Goal: Task Accomplishment & Management: Use online tool/utility

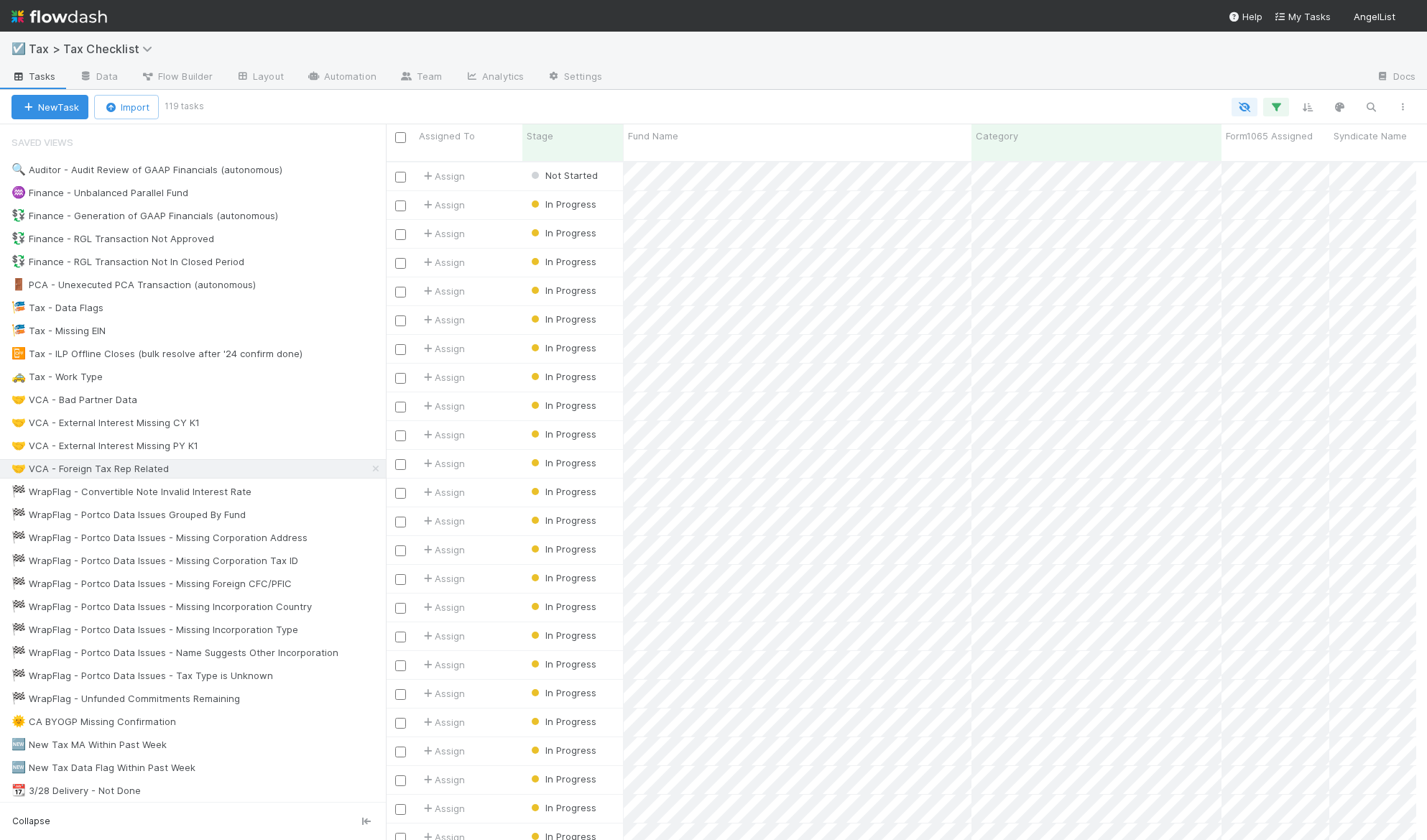
scroll to position [679, 1019]
click at [404, 171] on input "checkbox" at bounding box center [400, 176] width 11 height 11
click at [254, 106] on icon "button" at bounding box center [246, 107] width 14 height 9
click at [323, 102] on div "Assign to Update data Start Not Filing Delete" at bounding box center [714, 420] width 1427 height 840
click at [403, 171] on input "checkbox" at bounding box center [400, 176] width 11 height 11
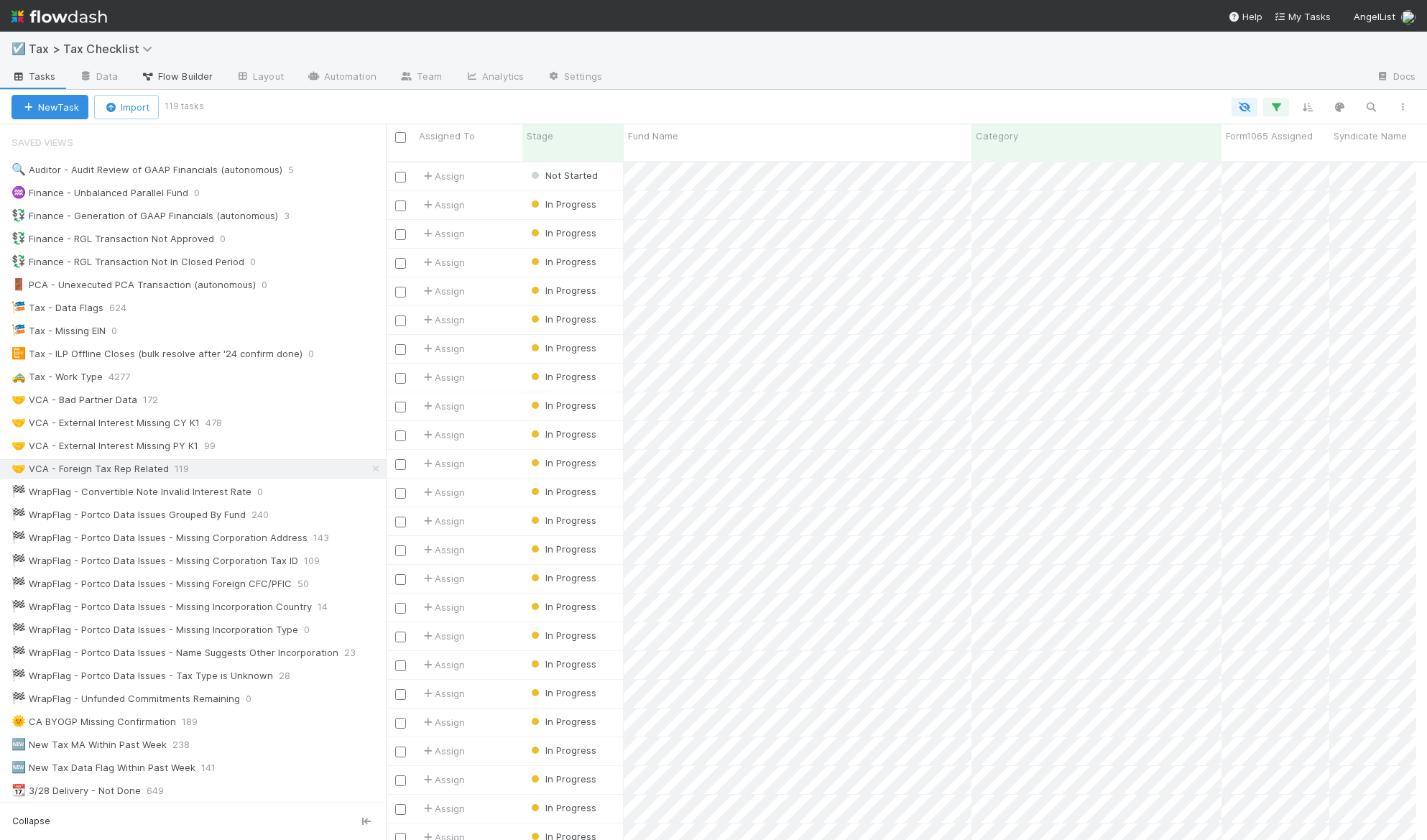
click at [159, 77] on span "Flow Builder" at bounding box center [177, 75] width 72 height 14
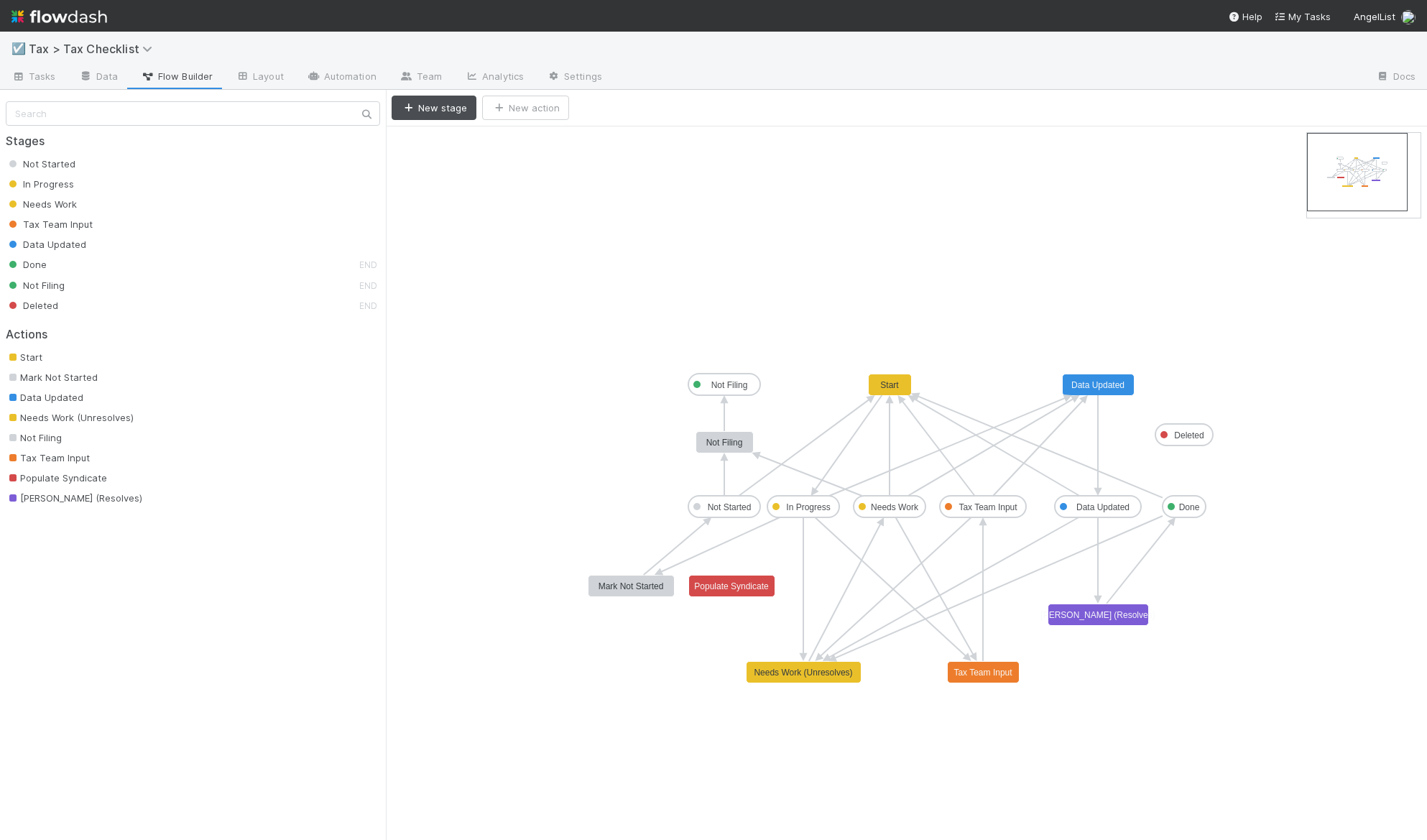
click at [67, 245] on span "Data Updated" at bounding box center [46, 244] width 80 height 12
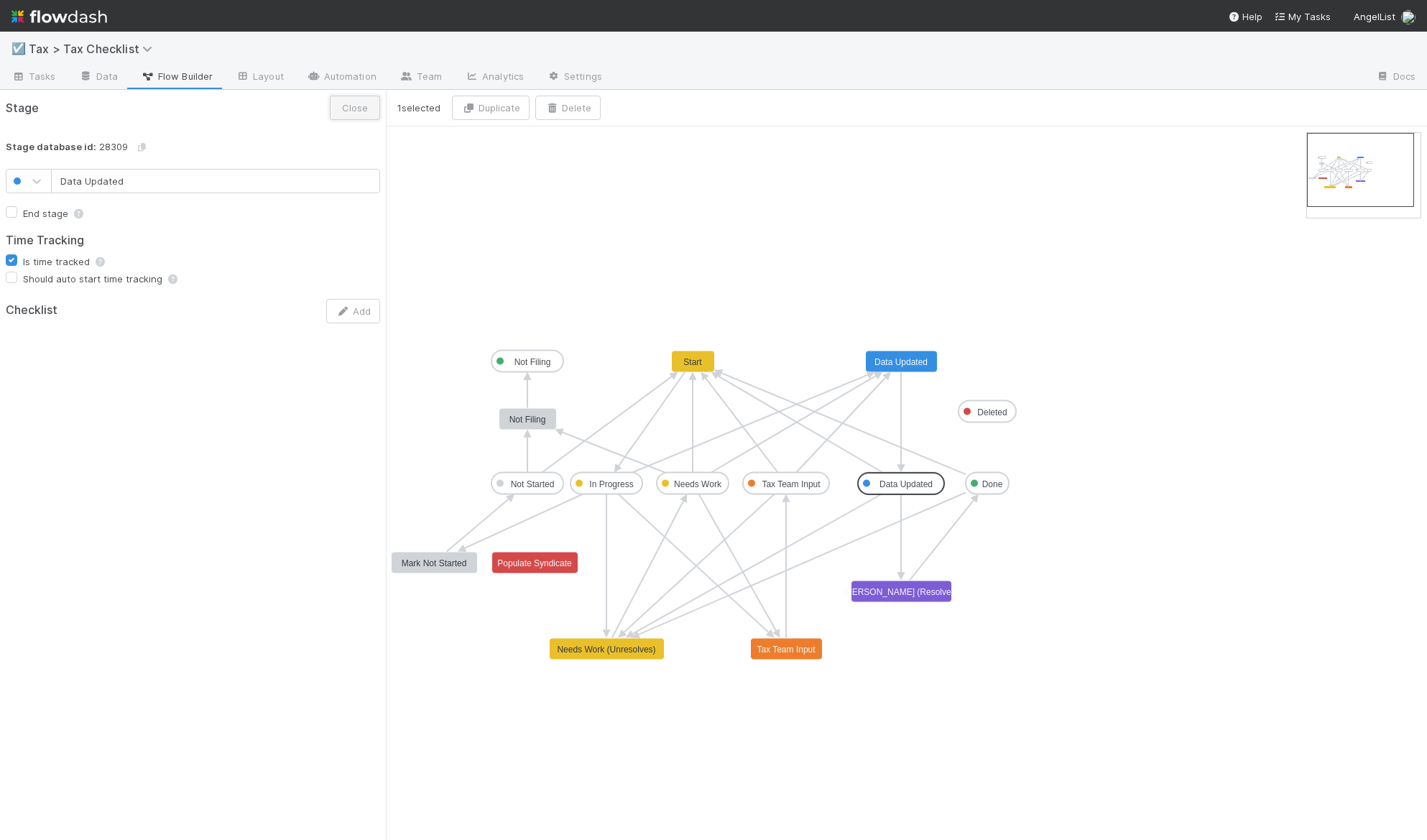
click at [350, 104] on button "Close" at bounding box center [355, 107] width 51 height 24
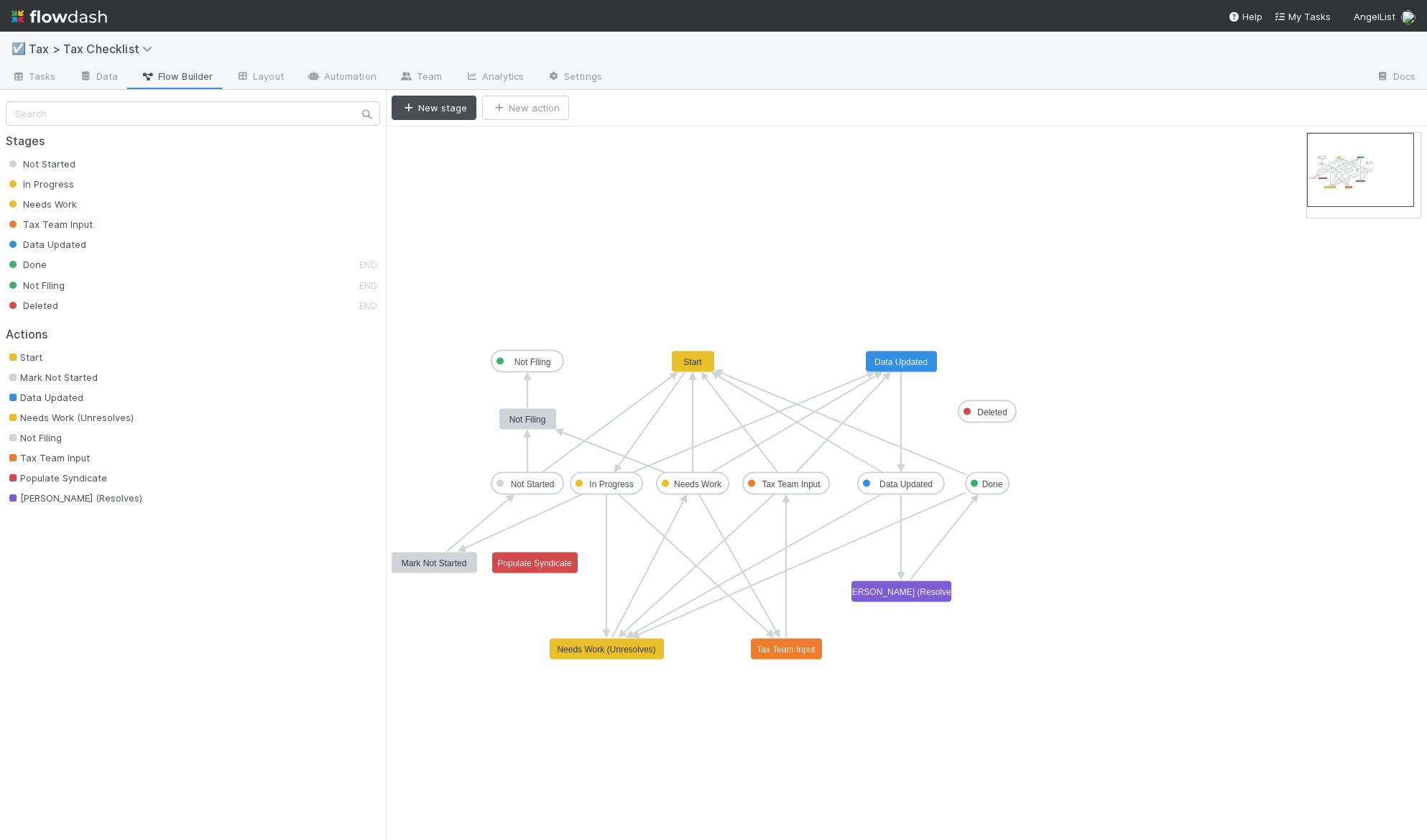
click at [54, 268] on div "Done" at bounding box center [182, 263] width 354 height 14
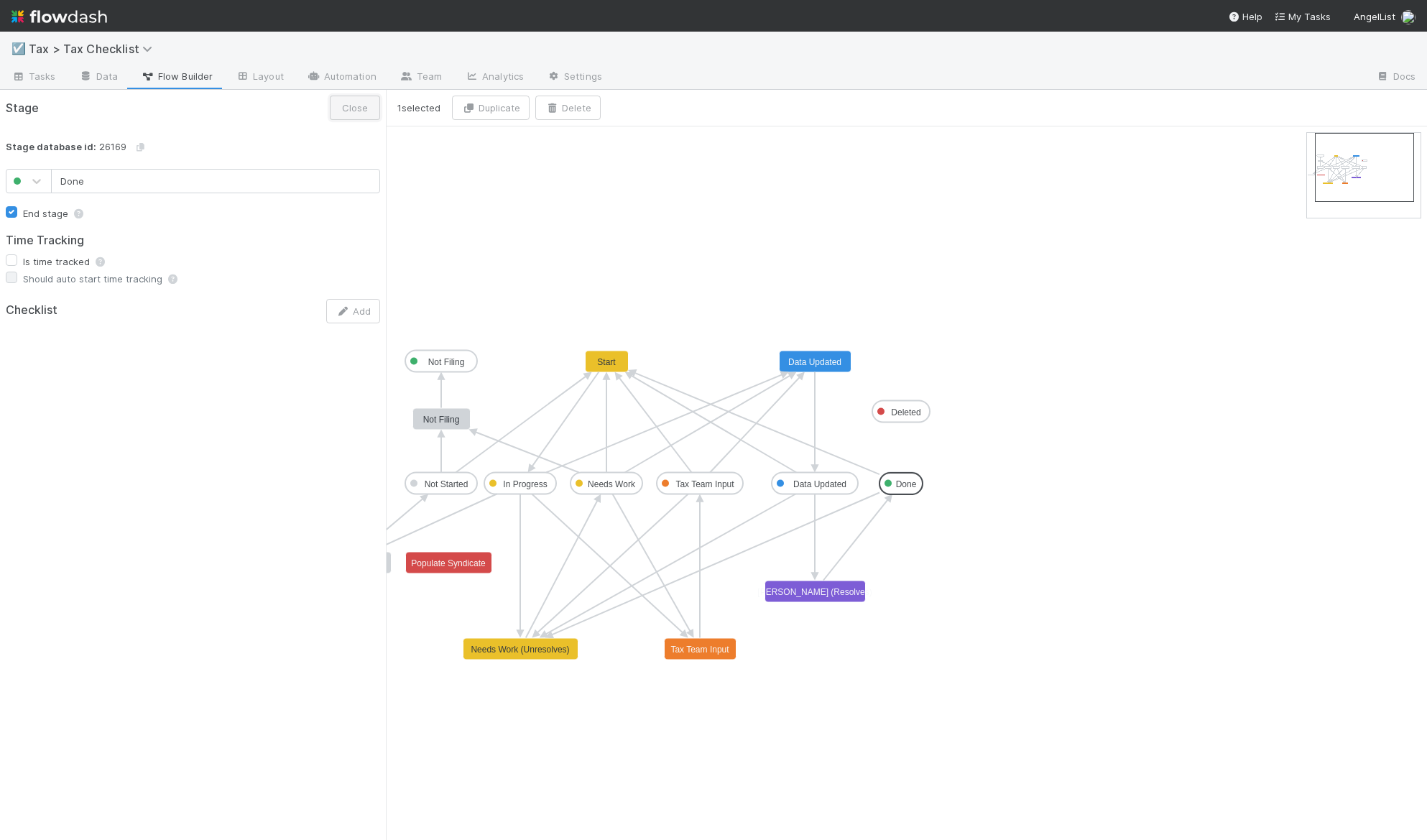
click at [353, 104] on button "Close" at bounding box center [355, 107] width 51 height 24
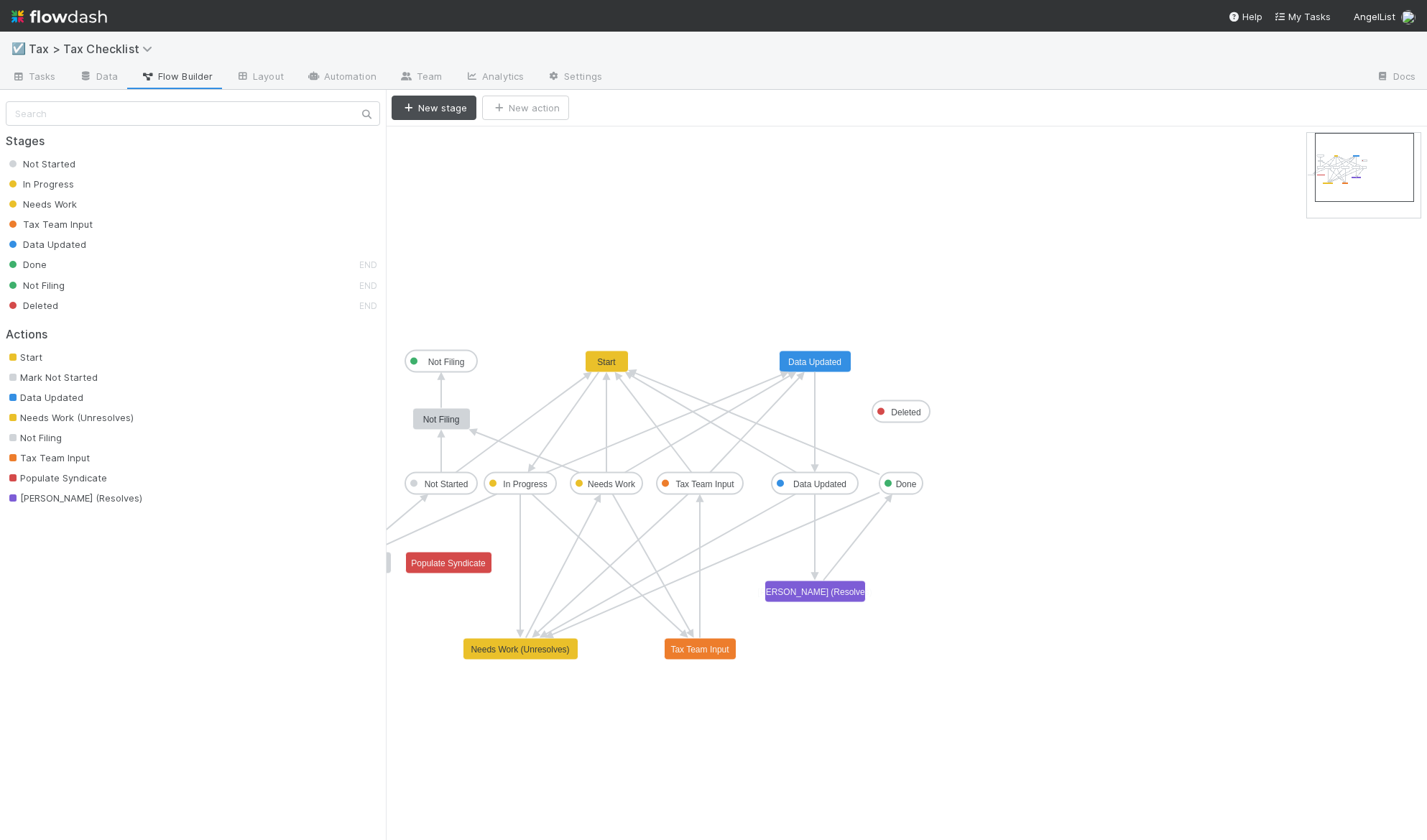
click at [90, 495] on span "[PERSON_NAME] (Resolves)" at bounding box center [74, 498] width 137 height 12
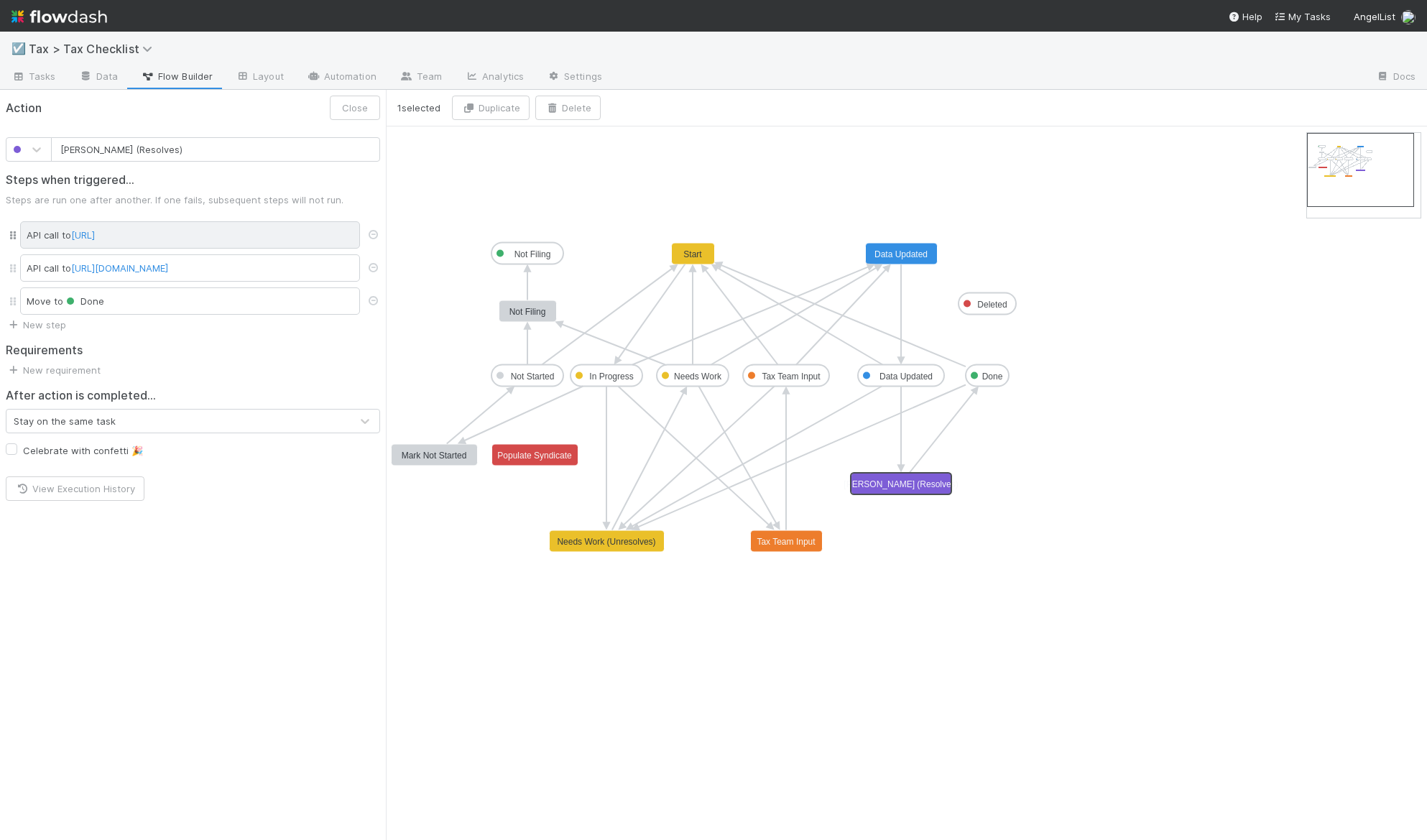
click at [41, 235] on div "API call to [URL]" at bounding box center [190, 234] width 340 height 27
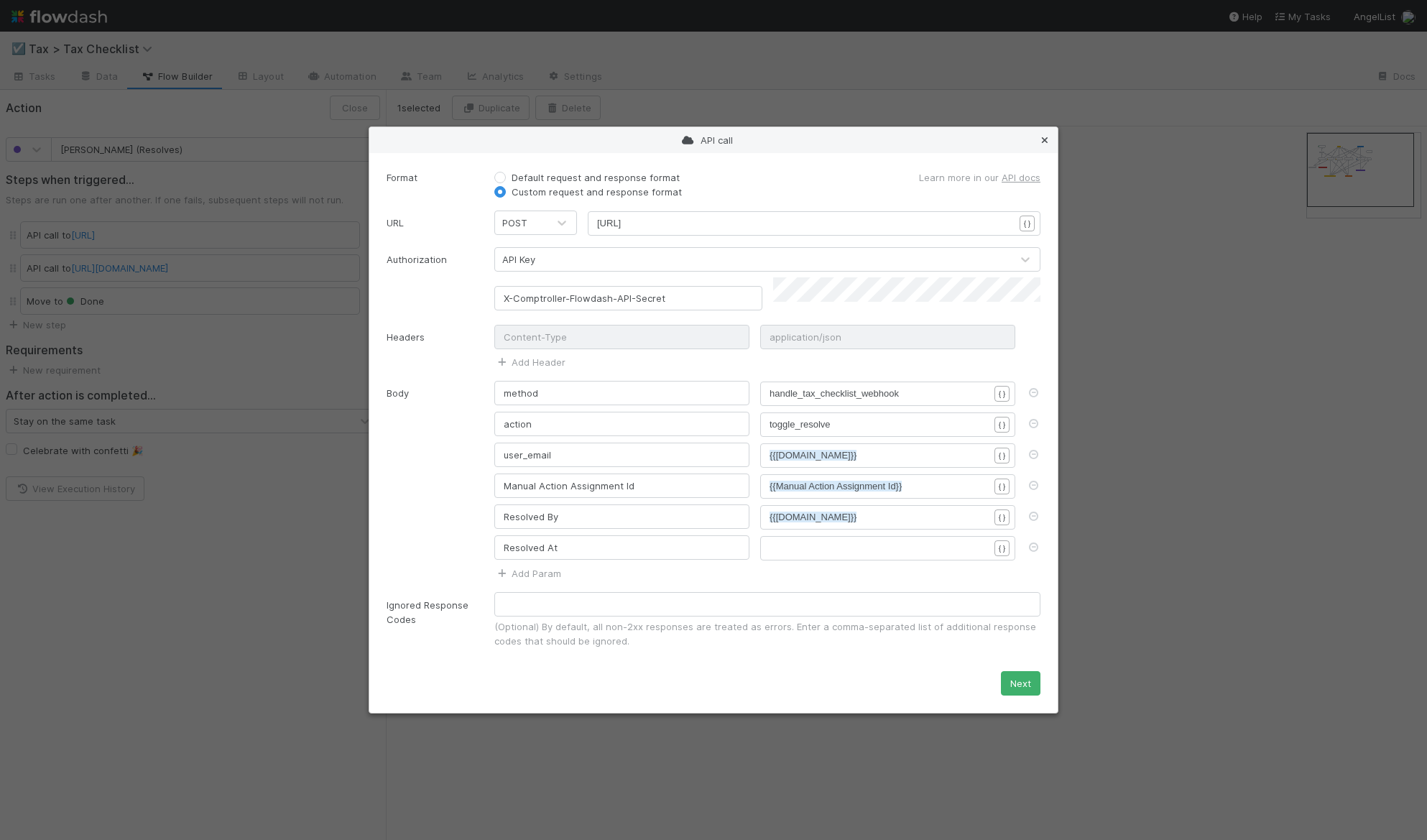
click at [1044, 145] on icon at bounding box center [1044, 140] width 14 height 9
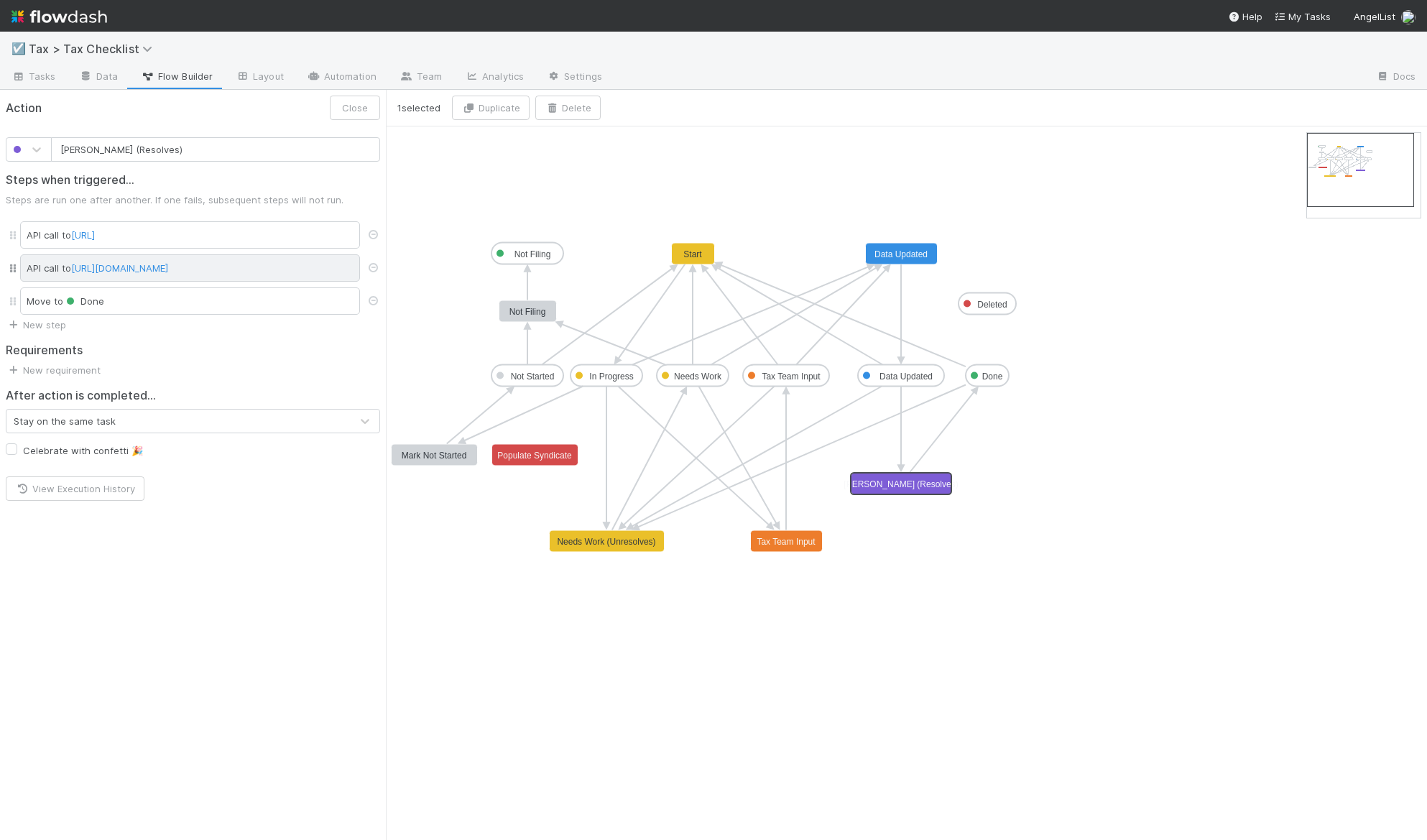
click at [45, 268] on div "API call to [URL][DOMAIN_NAME]" at bounding box center [190, 268] width 340 height 27
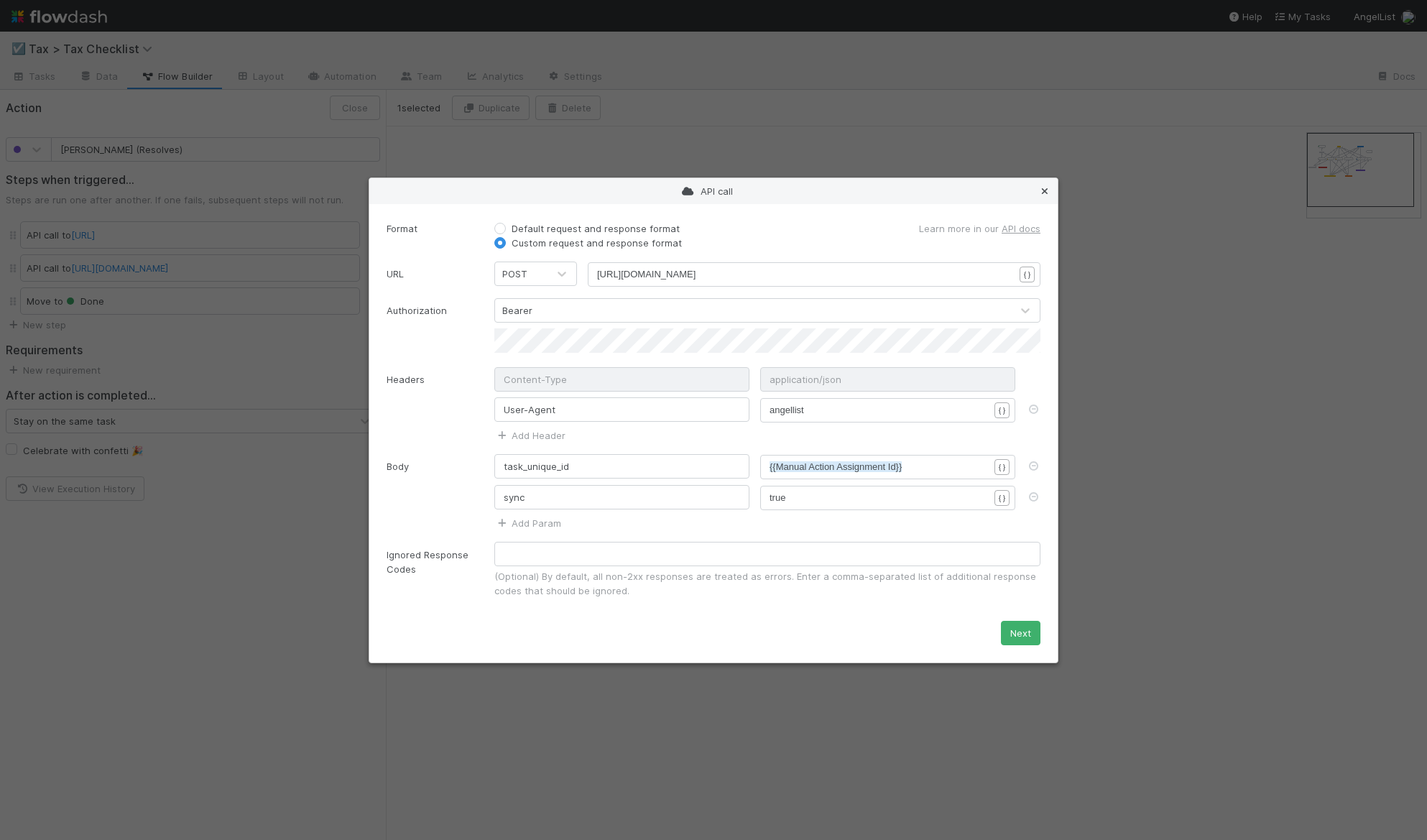
click at [1047, 189] on icon at bounding box center [1044, 191] width 14 height 9
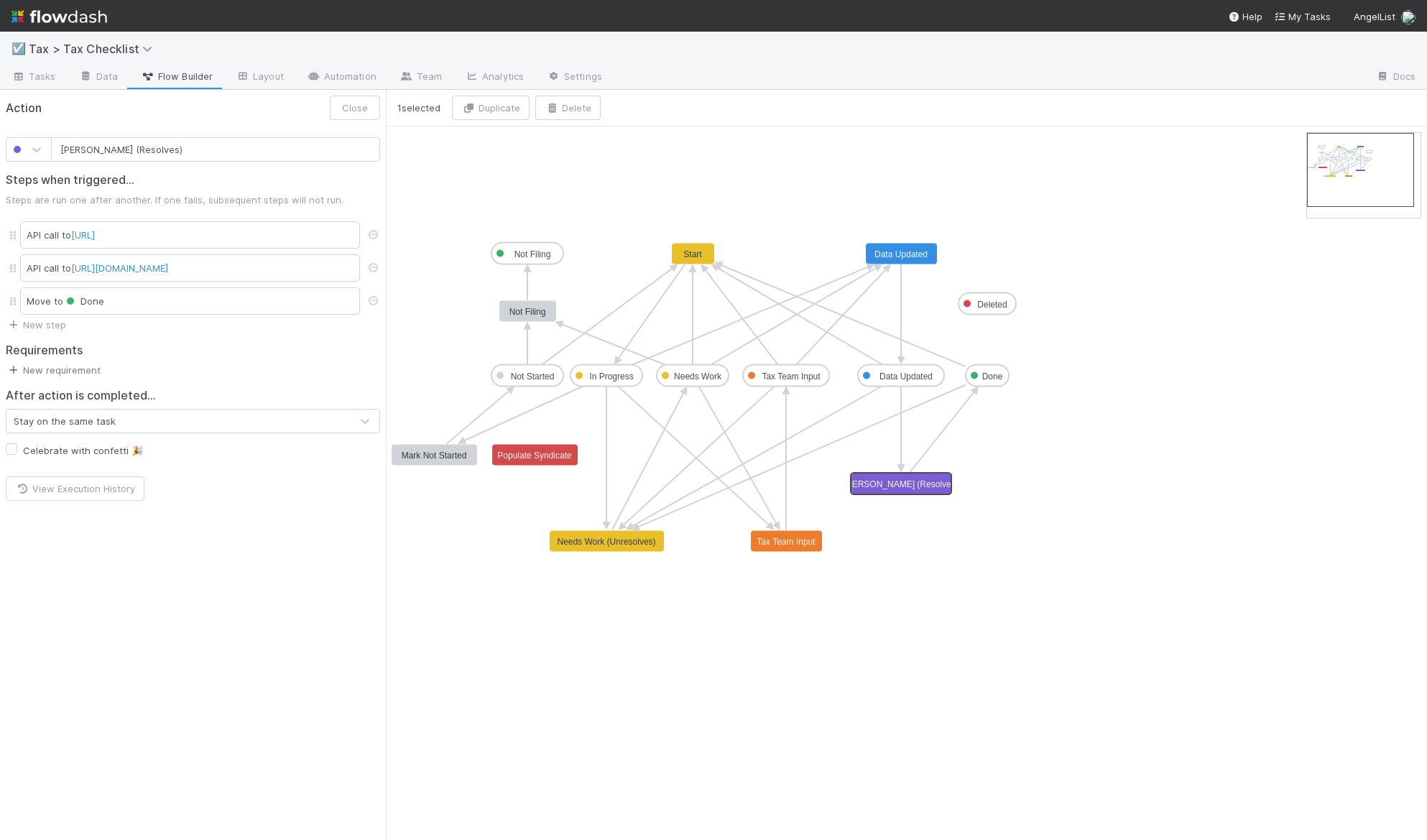
click at [58, 369] on link "New requirement" at bounding box center [53, 370] width 94 height 12
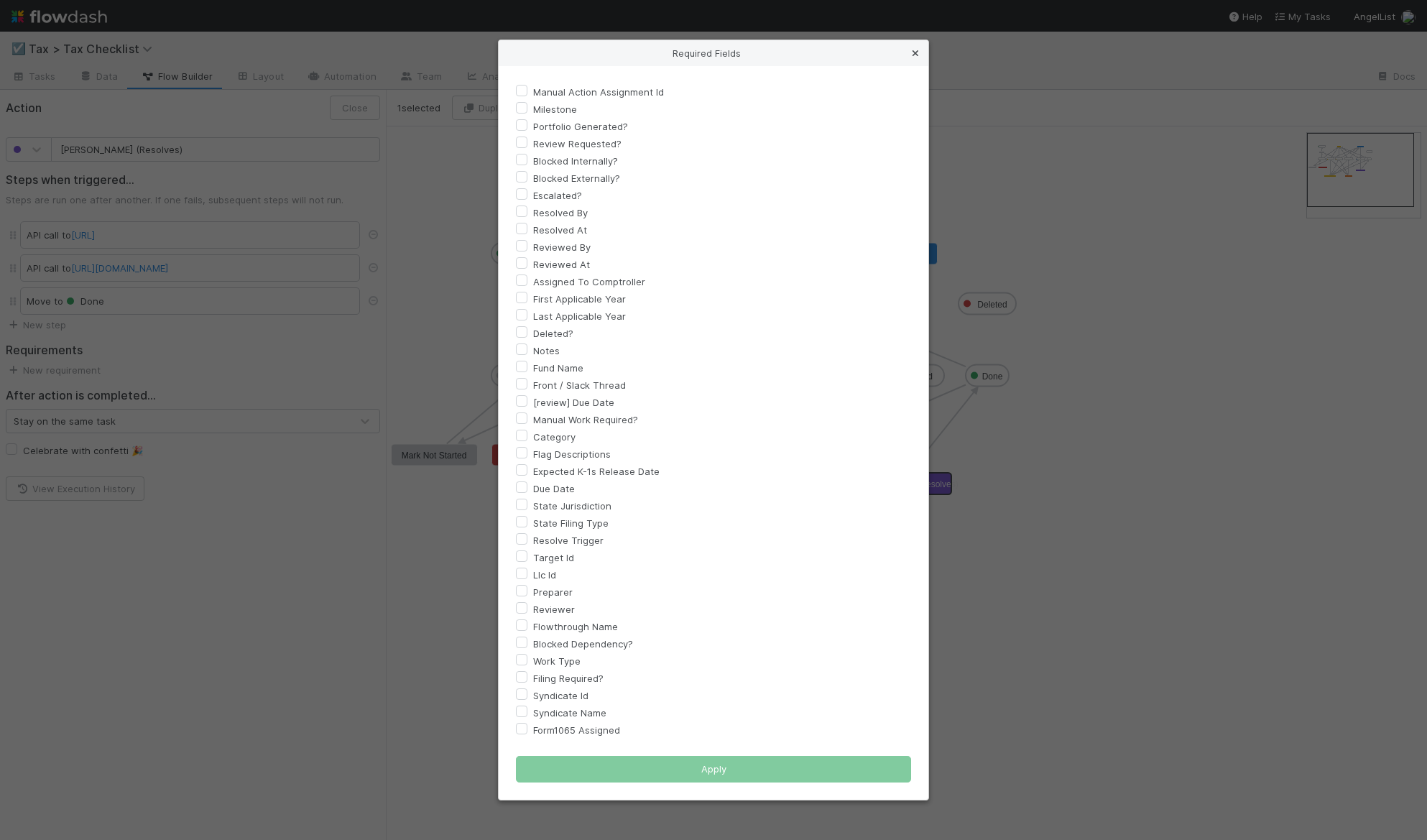
click at [920, 51] on icon at bounding box center [915, 53] width 14 height 9
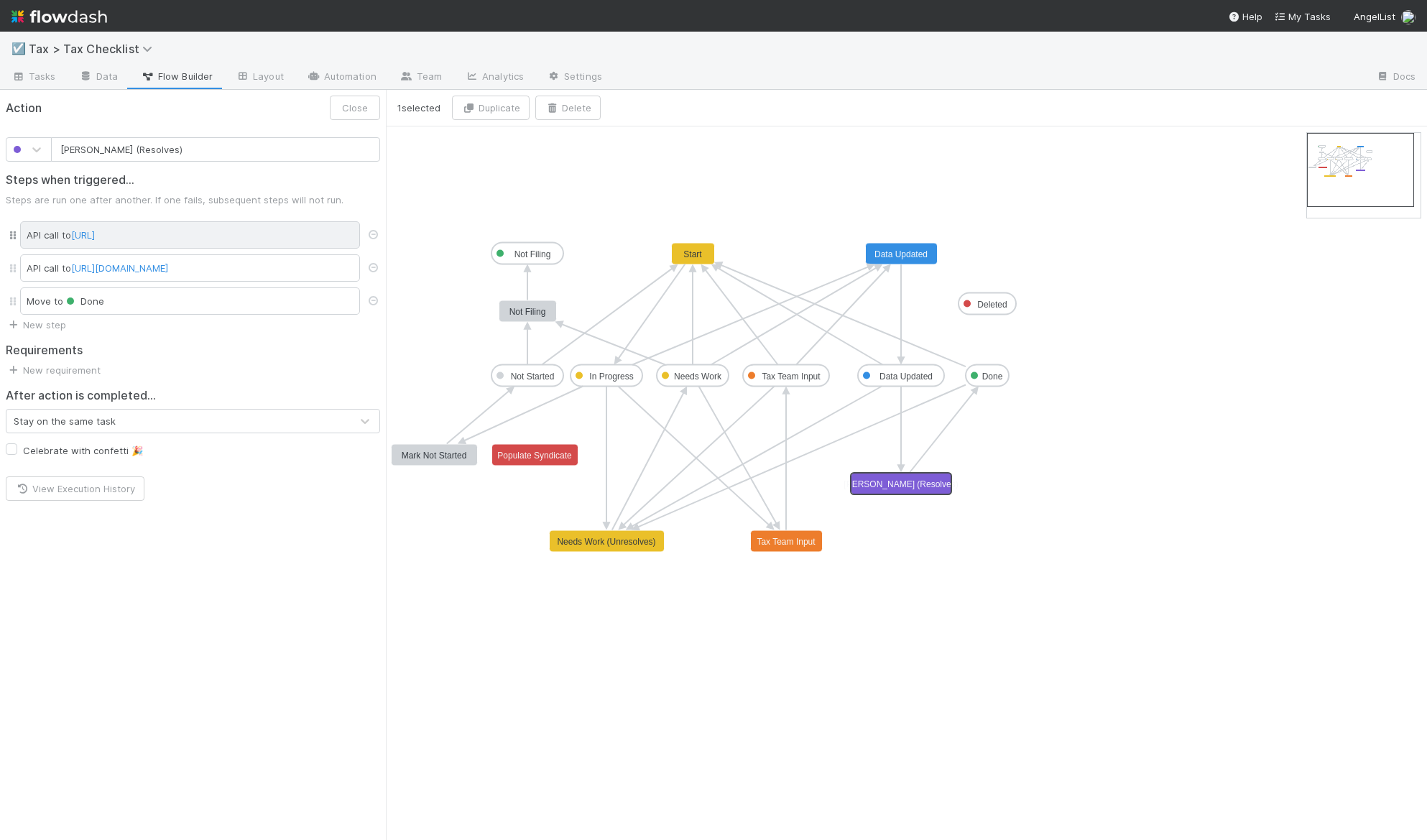
click at [51, 241] on div "API call to [URL]" at bounding box center [190, 234] width 340 height 27
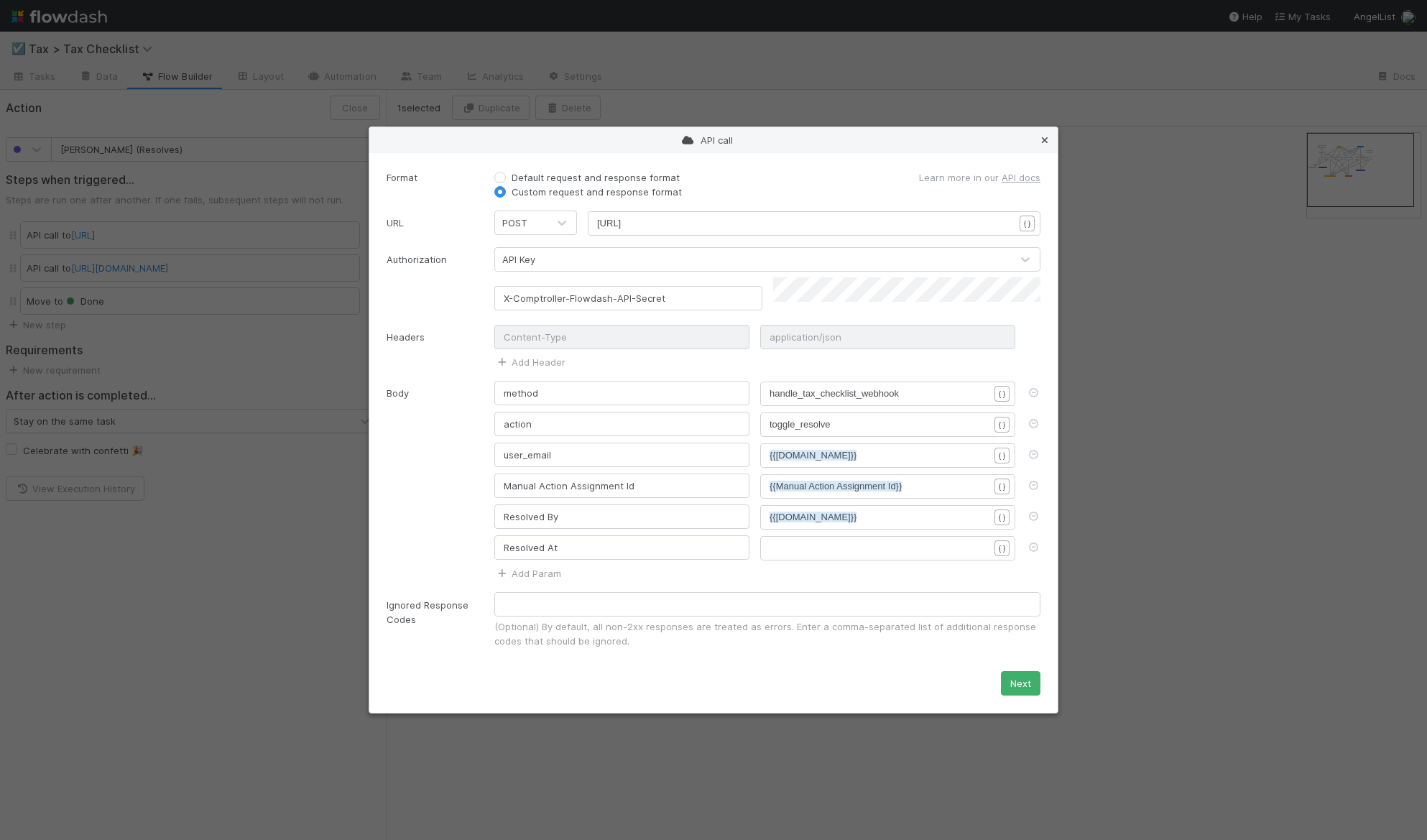
click at [1047, 142] on icon at bounding box center [1044, 140] width 14 height 9
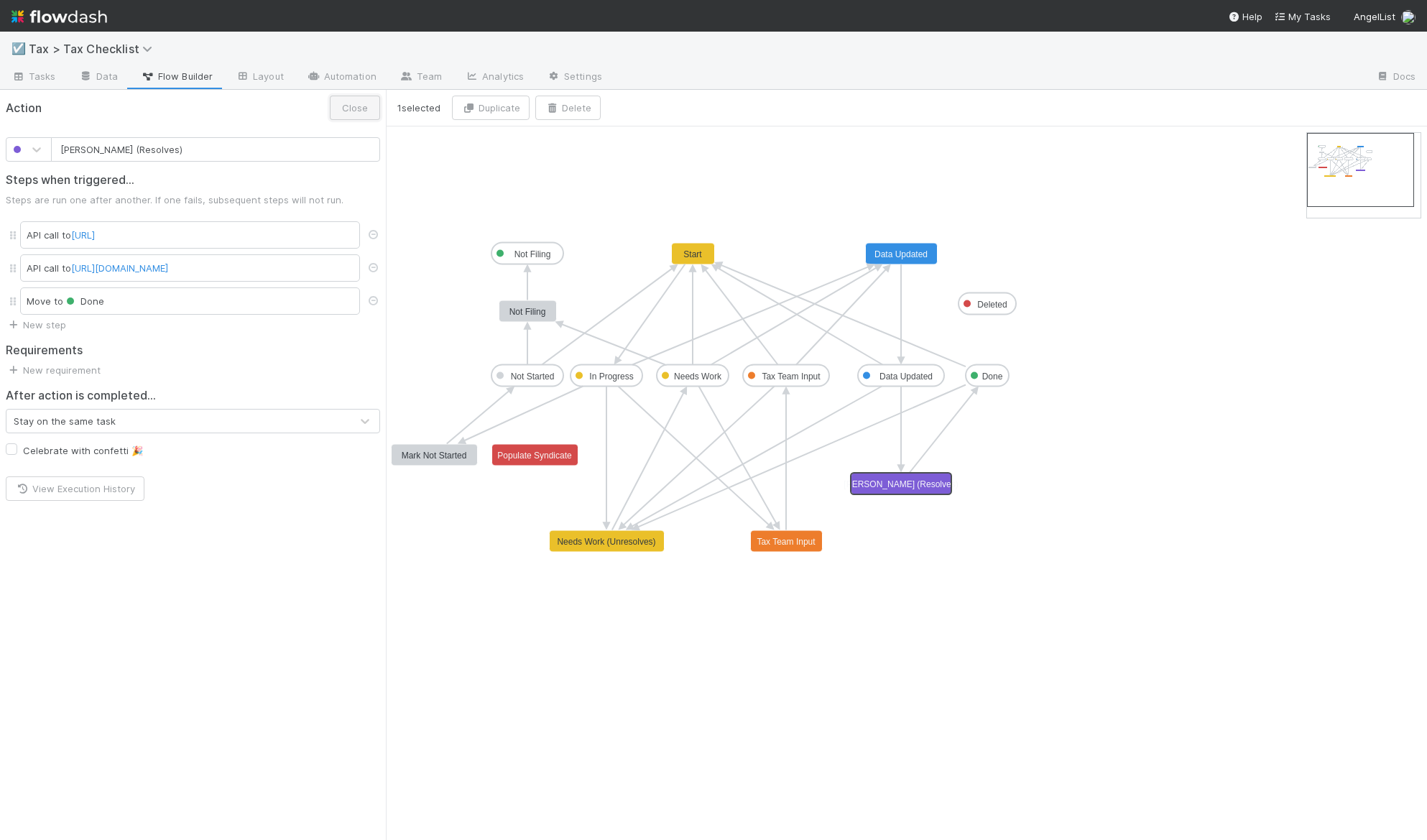
click at [360, 117] on button "Close" at bounding box center [355, 107] width 51 height 24
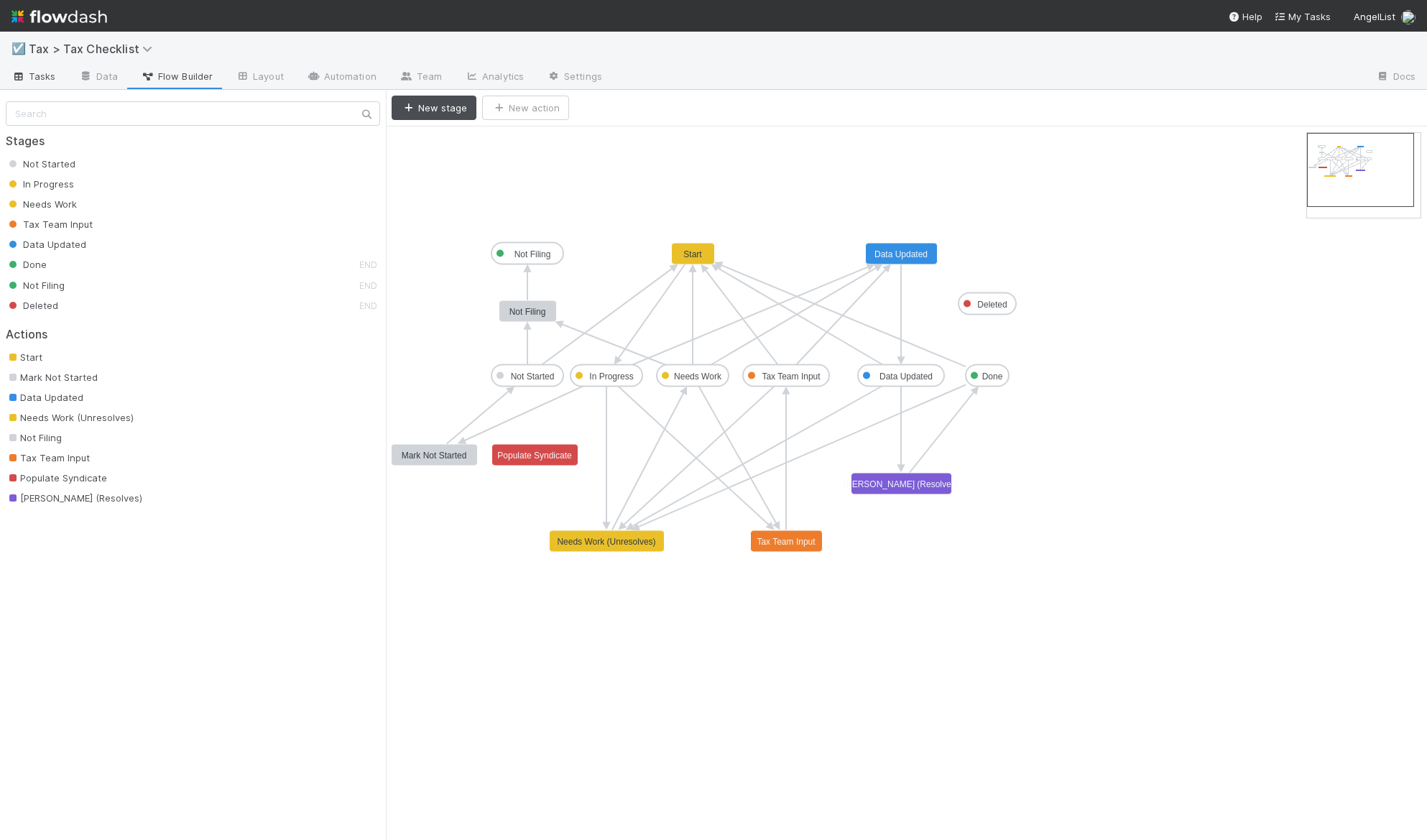
click at [39, 75] on span "Tasks" at bounding box center [34, 75] width 45 height 14
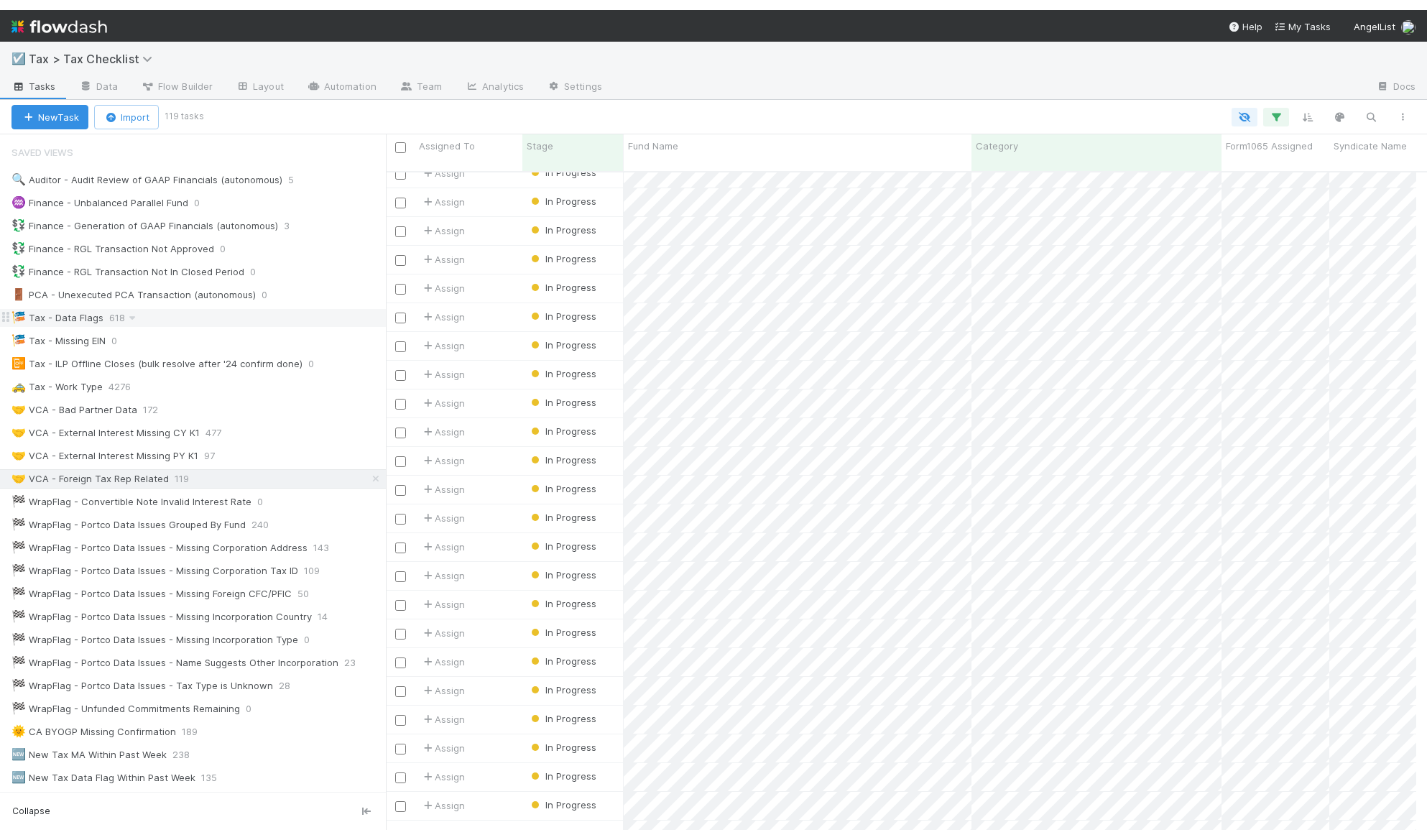
scroll to position [679, 1019]
